Goal: Information Seeking & Learning: Learn about a topic

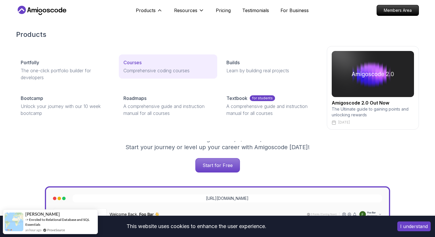
click at [138, 64] on p "Courses" at bounding box center [133, 62] width 18 height 7
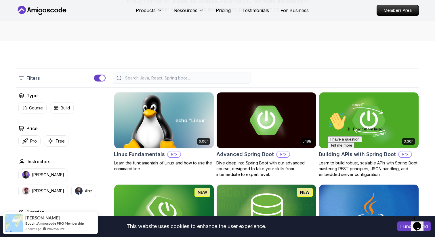
scroll to position [71, 0]
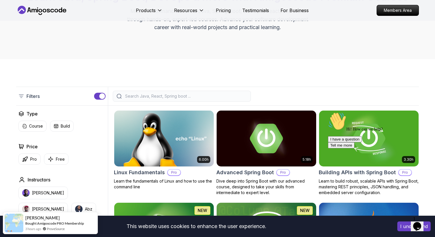
click at [148, 93] on div at bounding box center [182, 96] width 138 height 11
click at [148, 95] on input "search" at bounding box center [185, 96] width 123 height 6
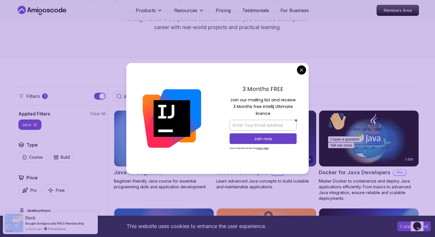
type input "java"
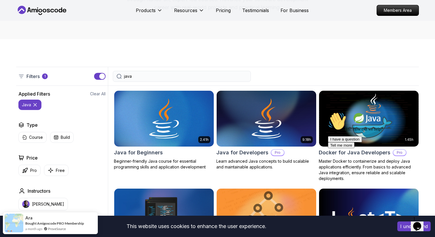
scroll to position [94, 0]
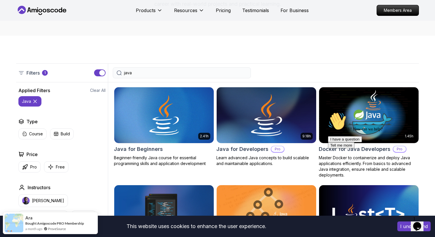
click at [256, 119] on img at bounding box center [266, 115] width 105 height 58
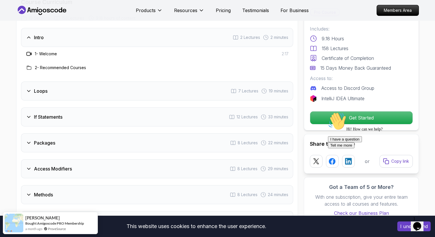
scroll to position [760, 0]
click at [36, 87] on div "Loops 7 Lectures 19 minutes" at bounding box center [157, 91] width 272 height 19
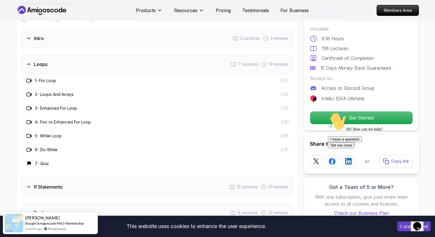
click at [28, 78] on icon at bounding box center [29, 81] width 6 height 6
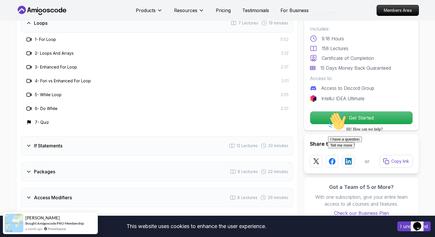
click at [59, 142] on h3 "If Statements" at bounding box center [48, 145] width 29 height 7
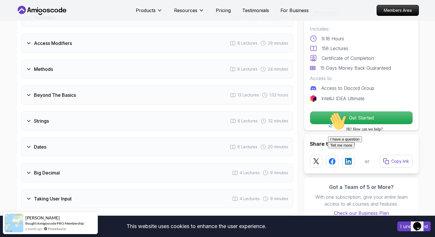
click at [57, 139] on div "Dates 6 Lectures 20 minutes" at bounding box center [157, 146] width 272 height 19
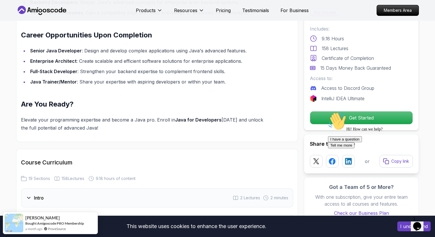
scroll to position [572, 0]
